Goal: Task Accomplishment & Management: Manage account settings

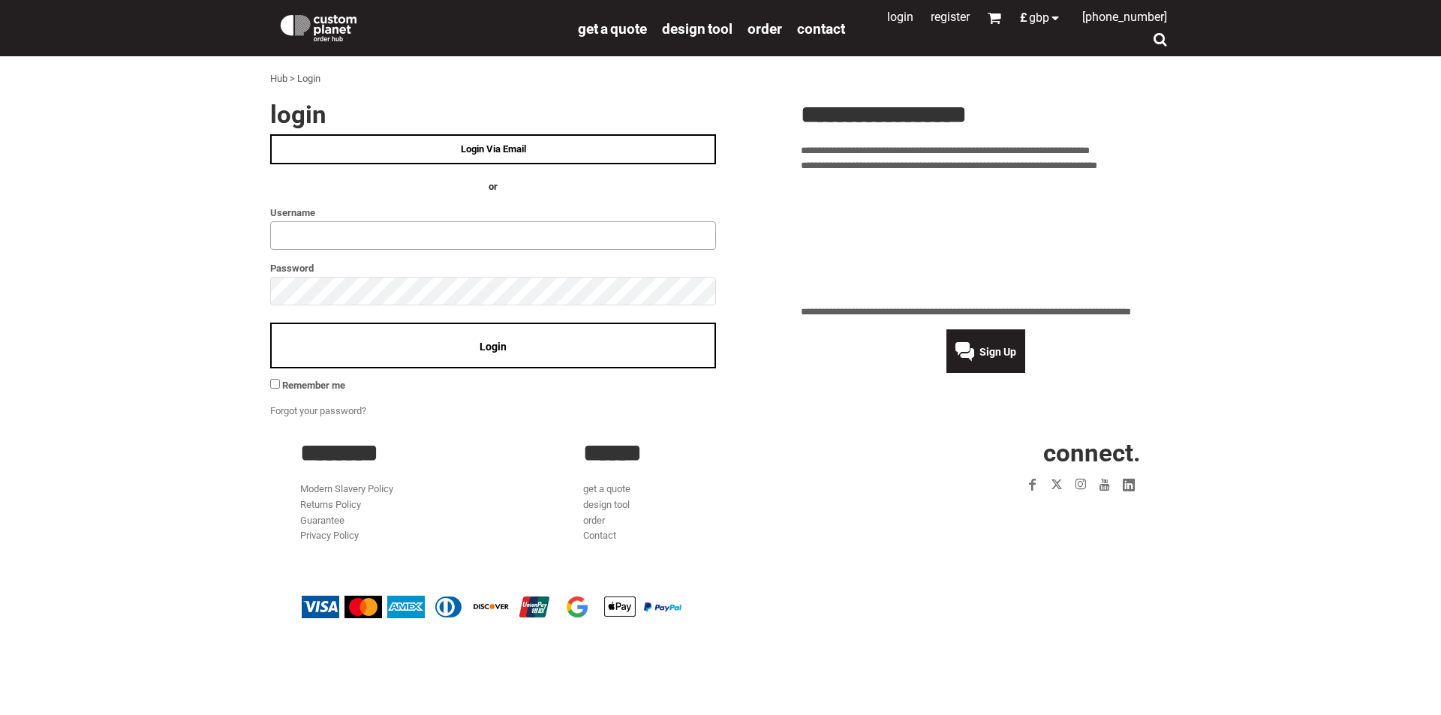
click at [397, 240] on input "text" at bounding box center [493, 235] width 446 height 29
type input "**********"
click input "**" at bounding box center [0, 0] width 0 height 0
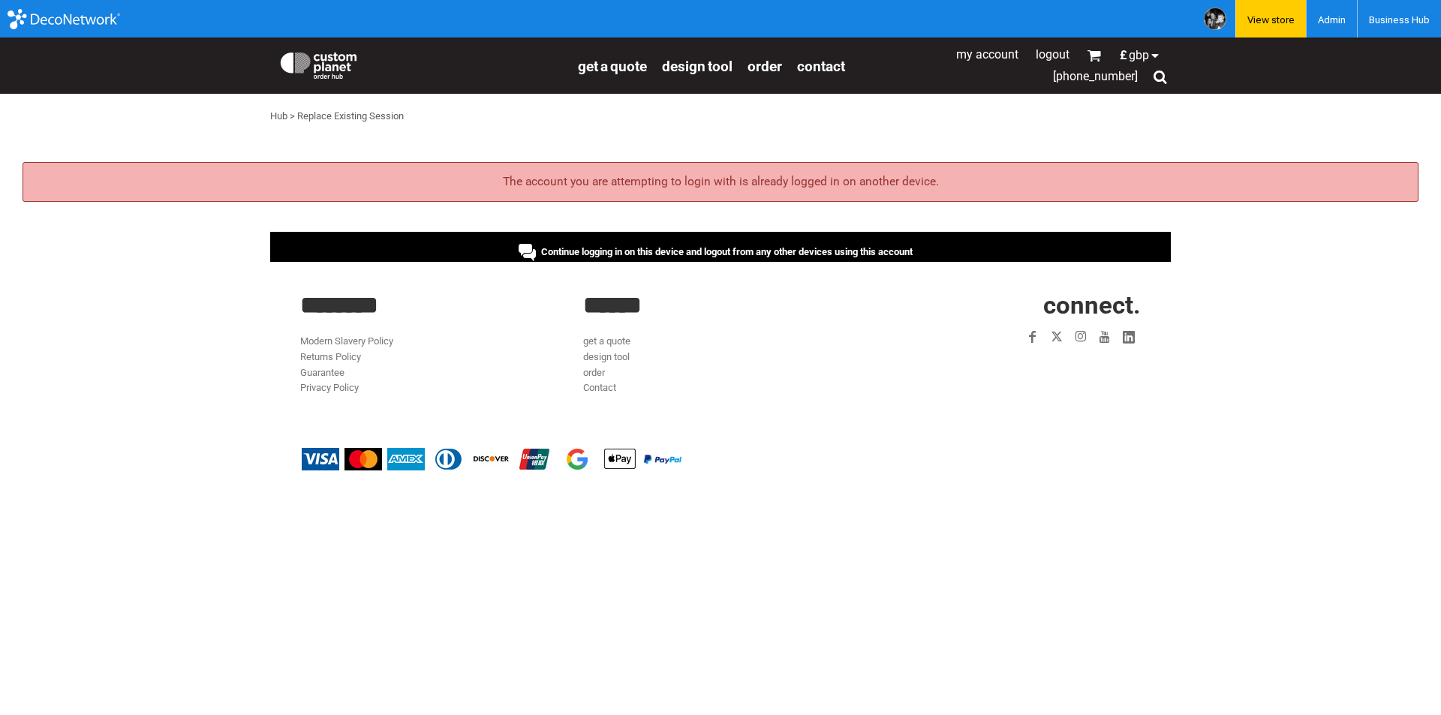
click at [580, 252] on span "Continue logging in on this device and logout from any other devices using this…" at bounding box center [726, 251] width 371 height 11
